Goal: Transaction & Acquisition: Purchase product/service

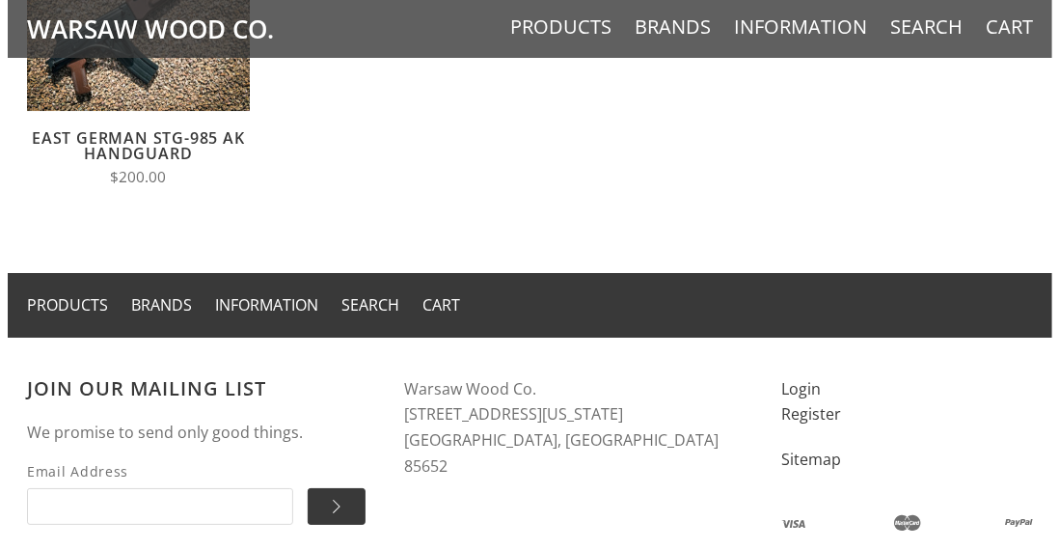
scroll to position [2174, 0]
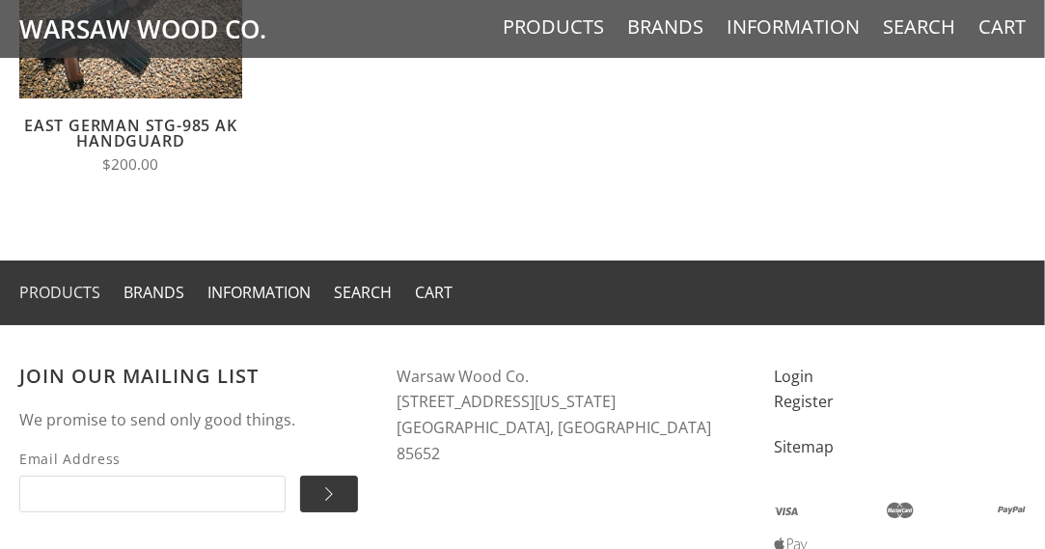
click at [69, 282] on link "Products" at bounding box center [59, 292] width 81 height 21
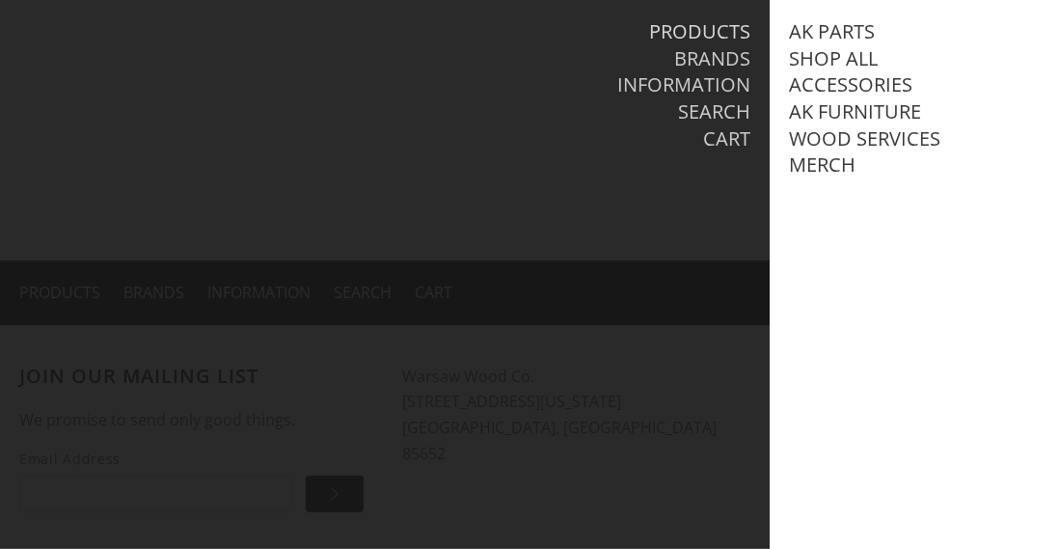
click at [688, 35] on link "Products" at bounding box center [699, 31] width 101 height 25
click at [856, 115] on link "AK Furniture" at bounding box center [855, 111] width 132 height 25
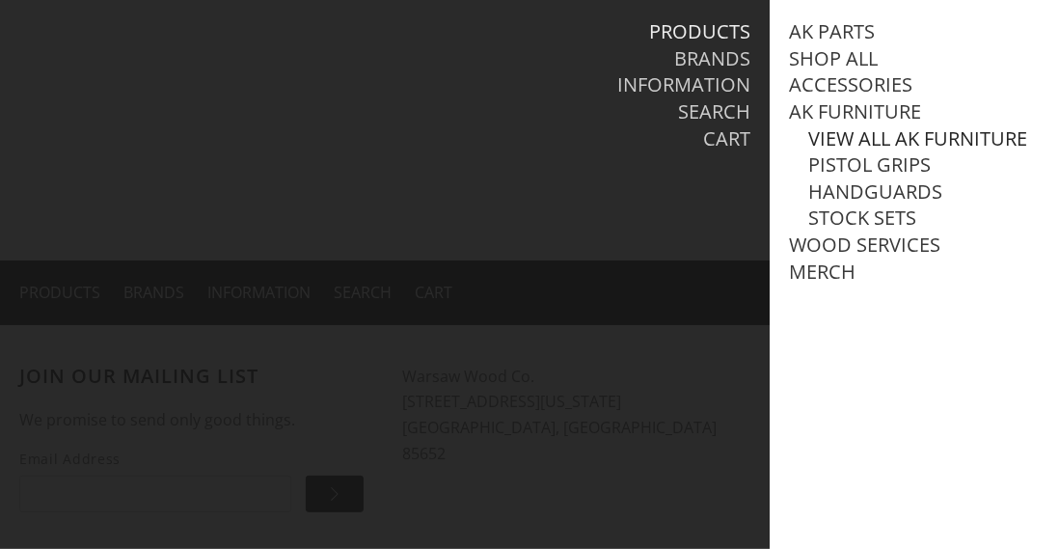
click at [854, 134] on link "View all AK Furniture" at bounding box center [917, 138] width 219 height 25
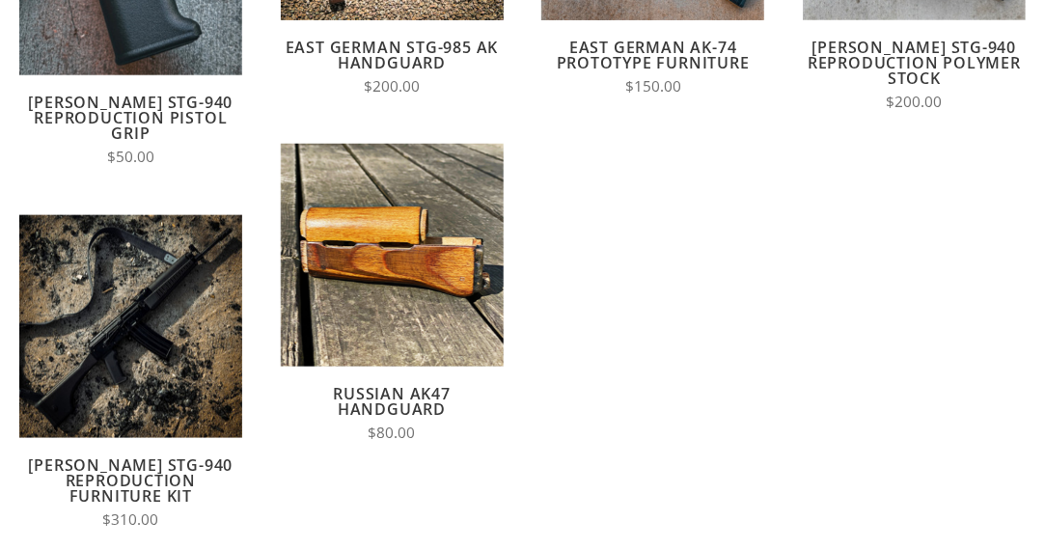
scroll to position [498, 0]
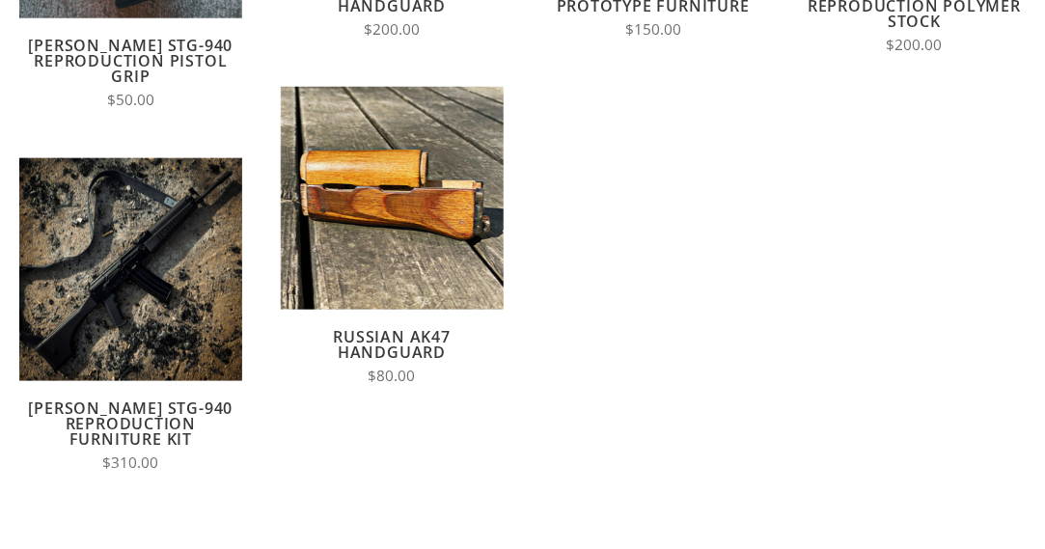
click at [385, 333] on link "Russian AK47 Handguard" at bounding box center [392, 344] width 118 height 37
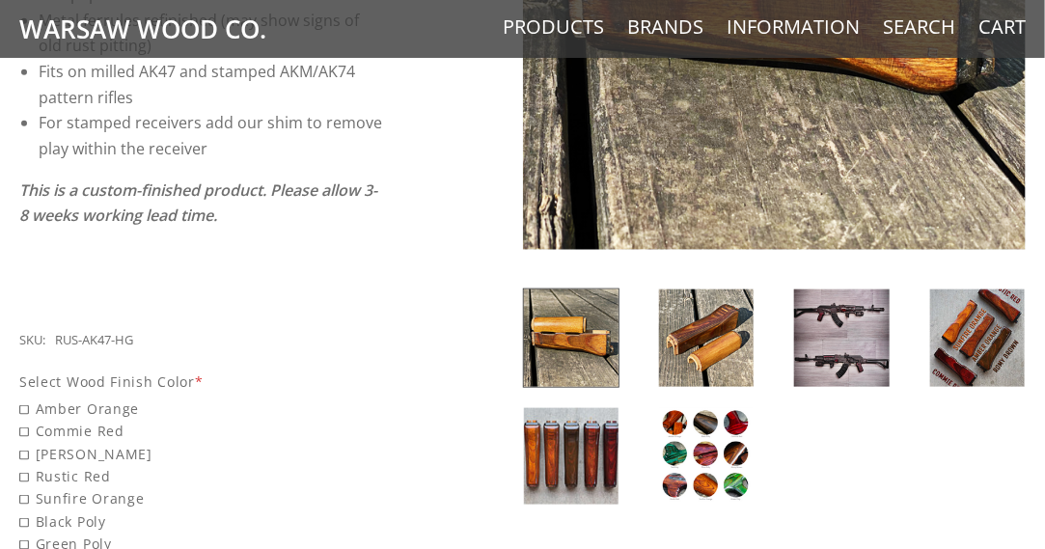
scroll to position [733, 0]
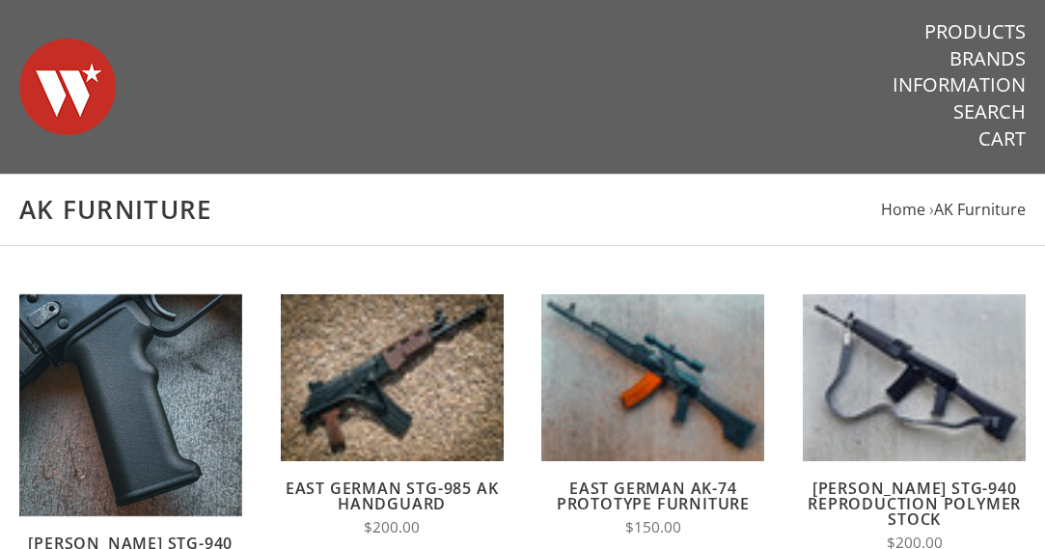
scroll to position [289, 0]
